Goal: Information Seeking & Learning: Check status

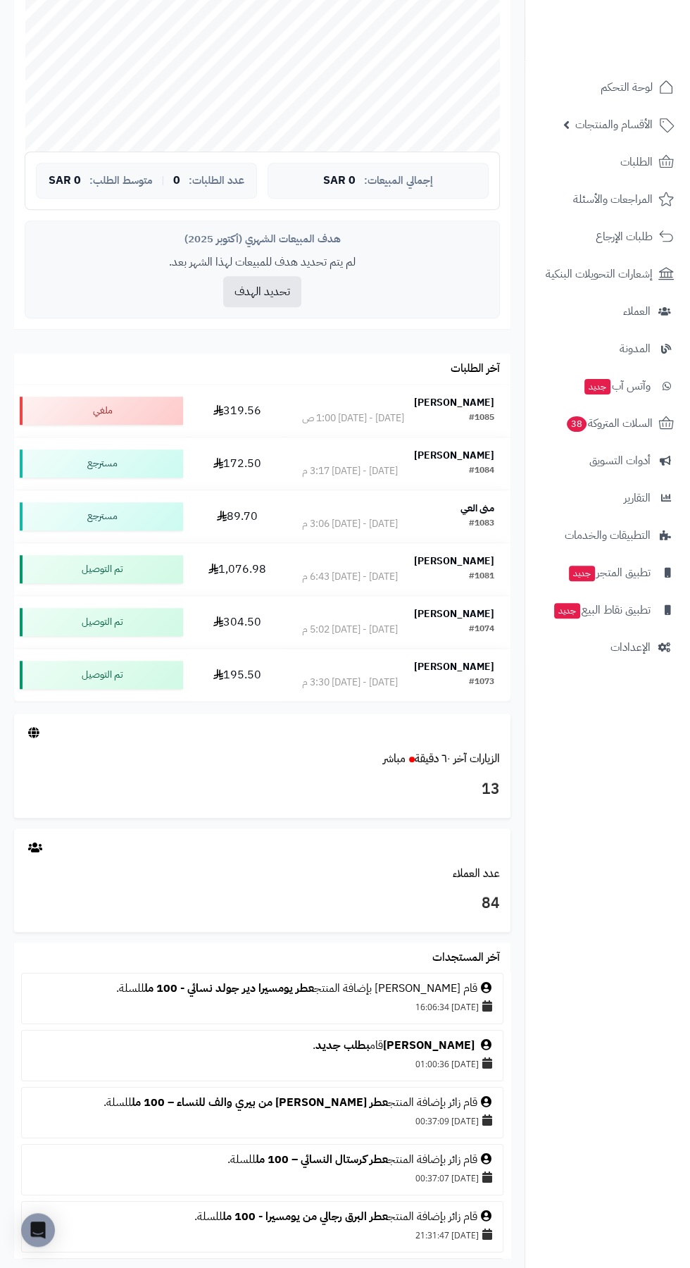
scroll to position [517, 0]
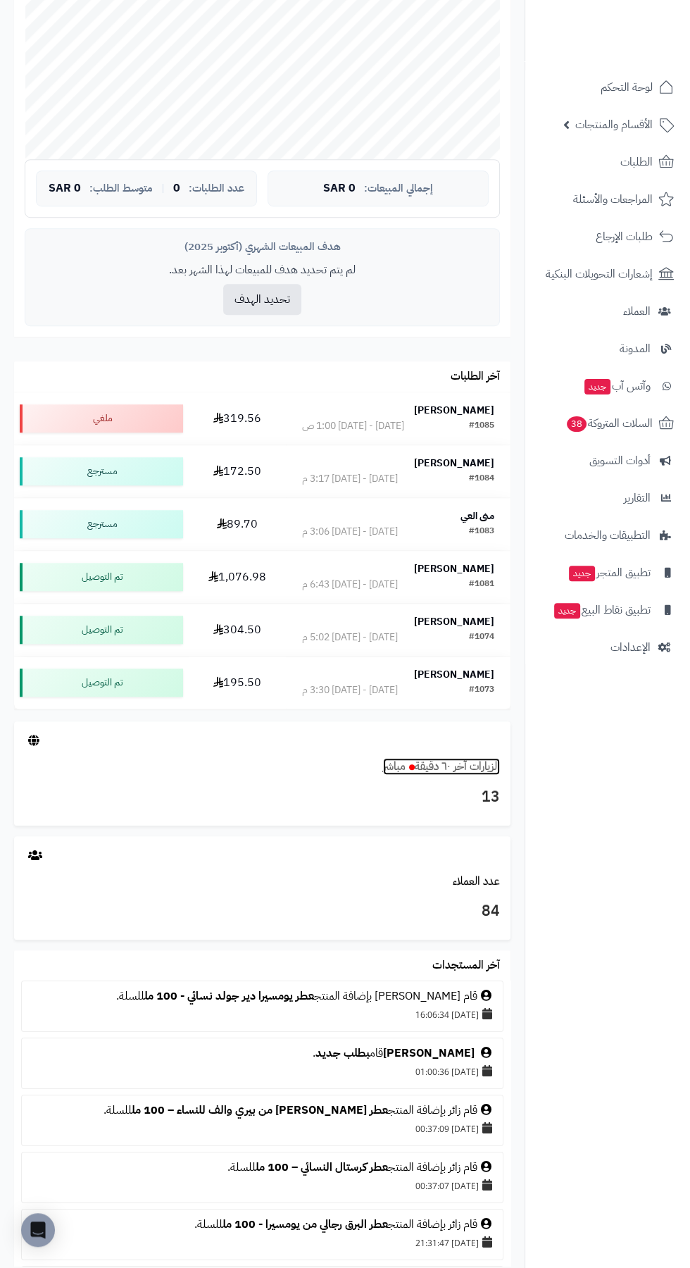
click at [461, 768] on link "الزيارات آخر ٦٠ دقيقة مباشر" at bounding box center [441, 766] width 117 height 17
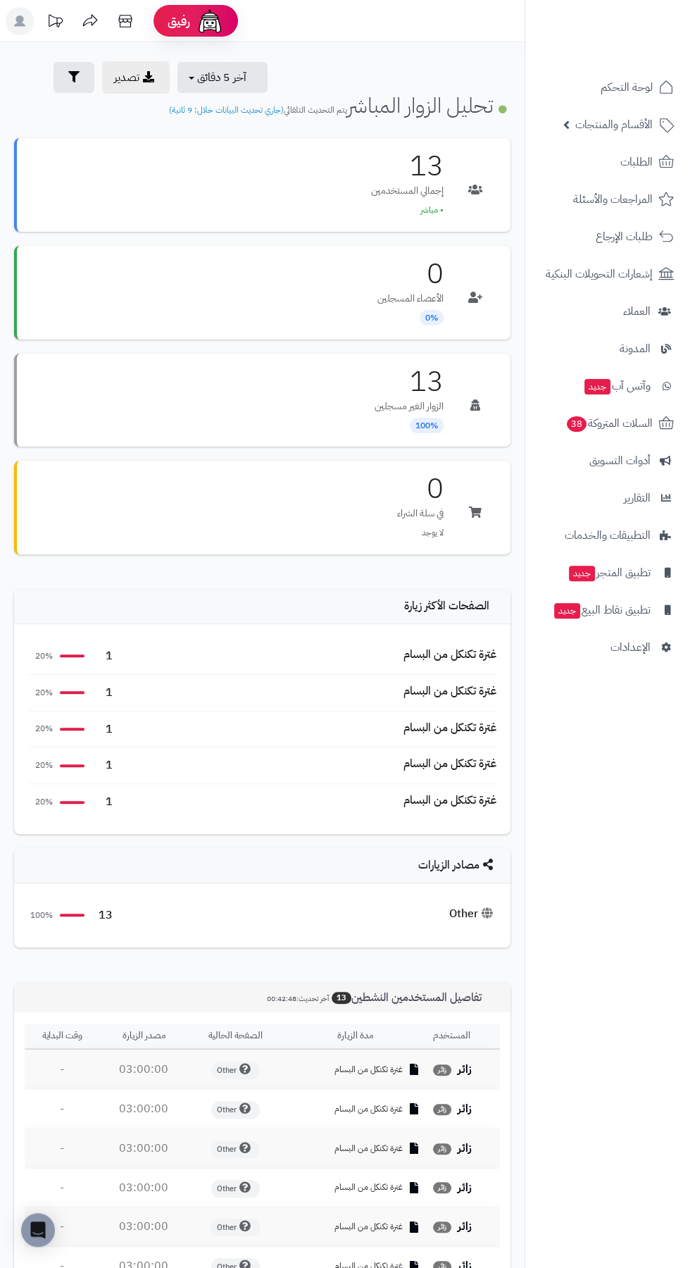
click at [470, 647] on div "غترة تكنكل من البسام" at bounding box center [450, 655] width 93 height 16
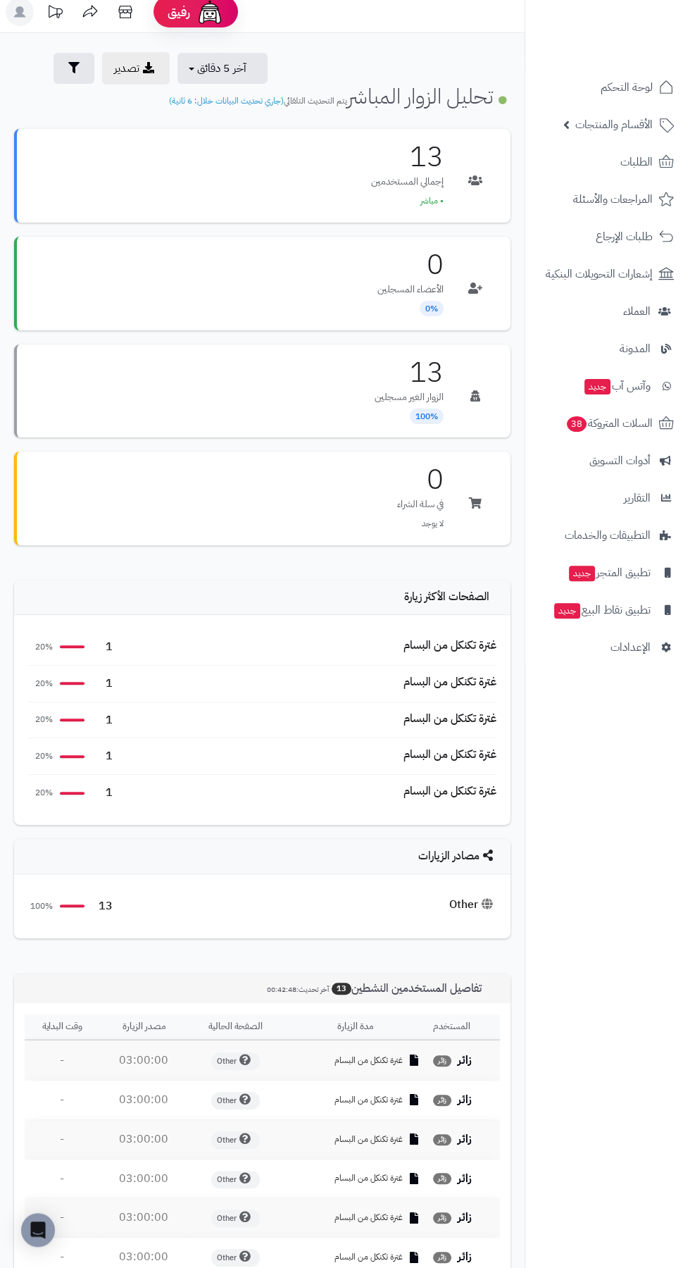
click at [452, 900] on div "Other" at bounding box center [472, 905] width 47 height 16
click at [68, 909] on div "13 100%" at bounding box center [70, 906] width 85 height 16
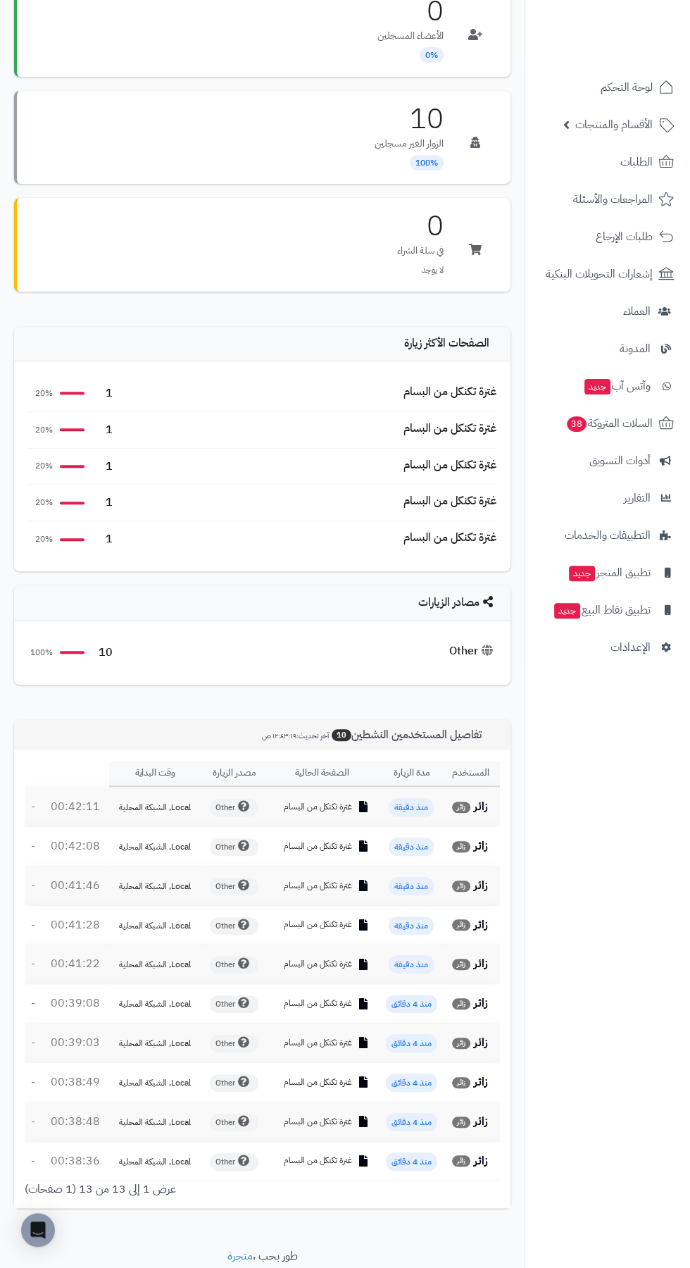
scroll to position [223, 0]
